Goal: Transaction & Acquisition: Subscribe to service/newsletter

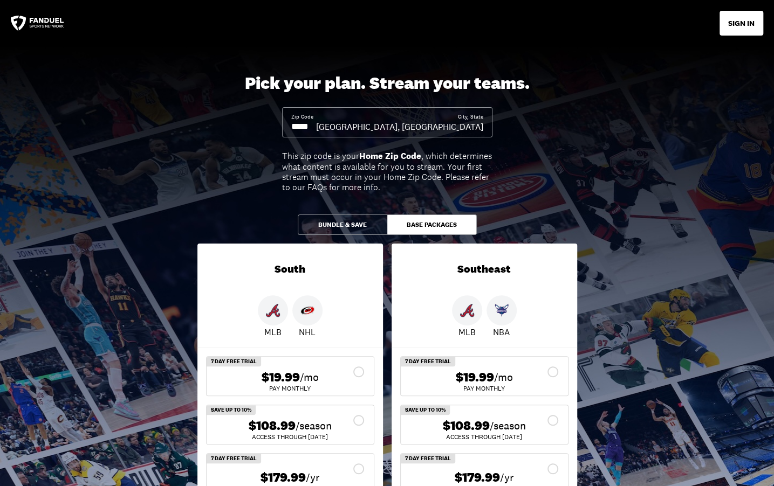
scroll to position [162, 0]
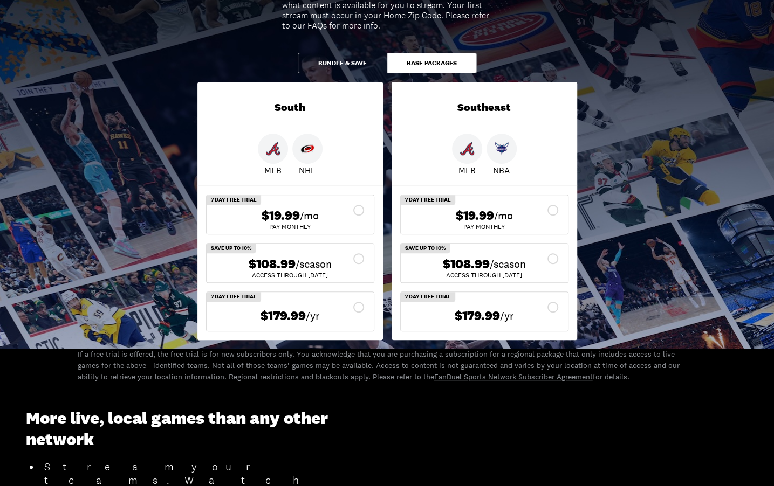
click at [339, 62] on button "Bundle & Save" at bounding box center [343, 63] width 90 height 20
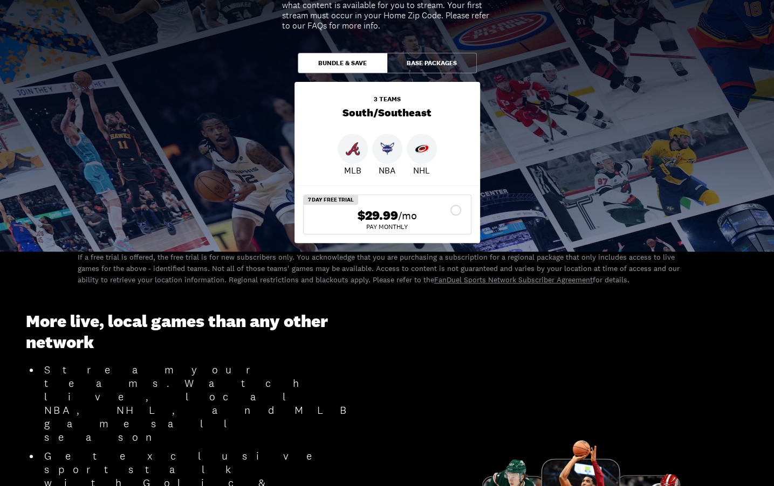
click at [423, 62] on button "Base Packages" at bounding box center [432, 63] width 90 height 20
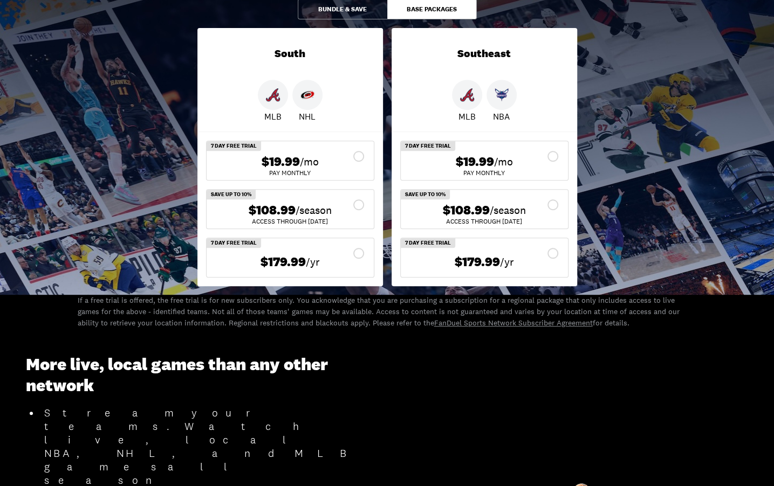
scroll to position [324, 0]
